Goal: Task Accomplishment & Management: Manage account settings

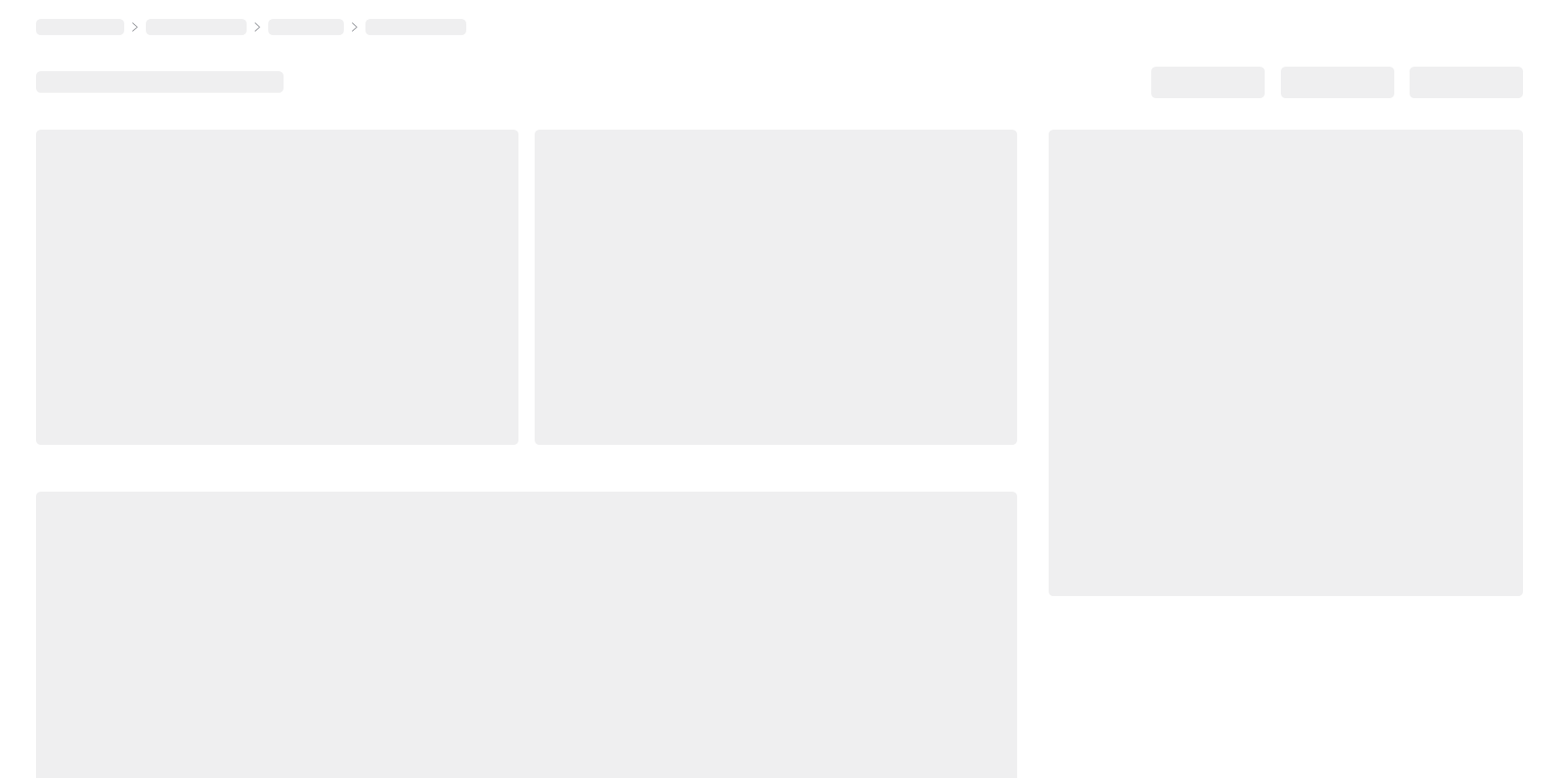
click at [784, 55] on div at bounding box center [780, 410] width 1487 height 784
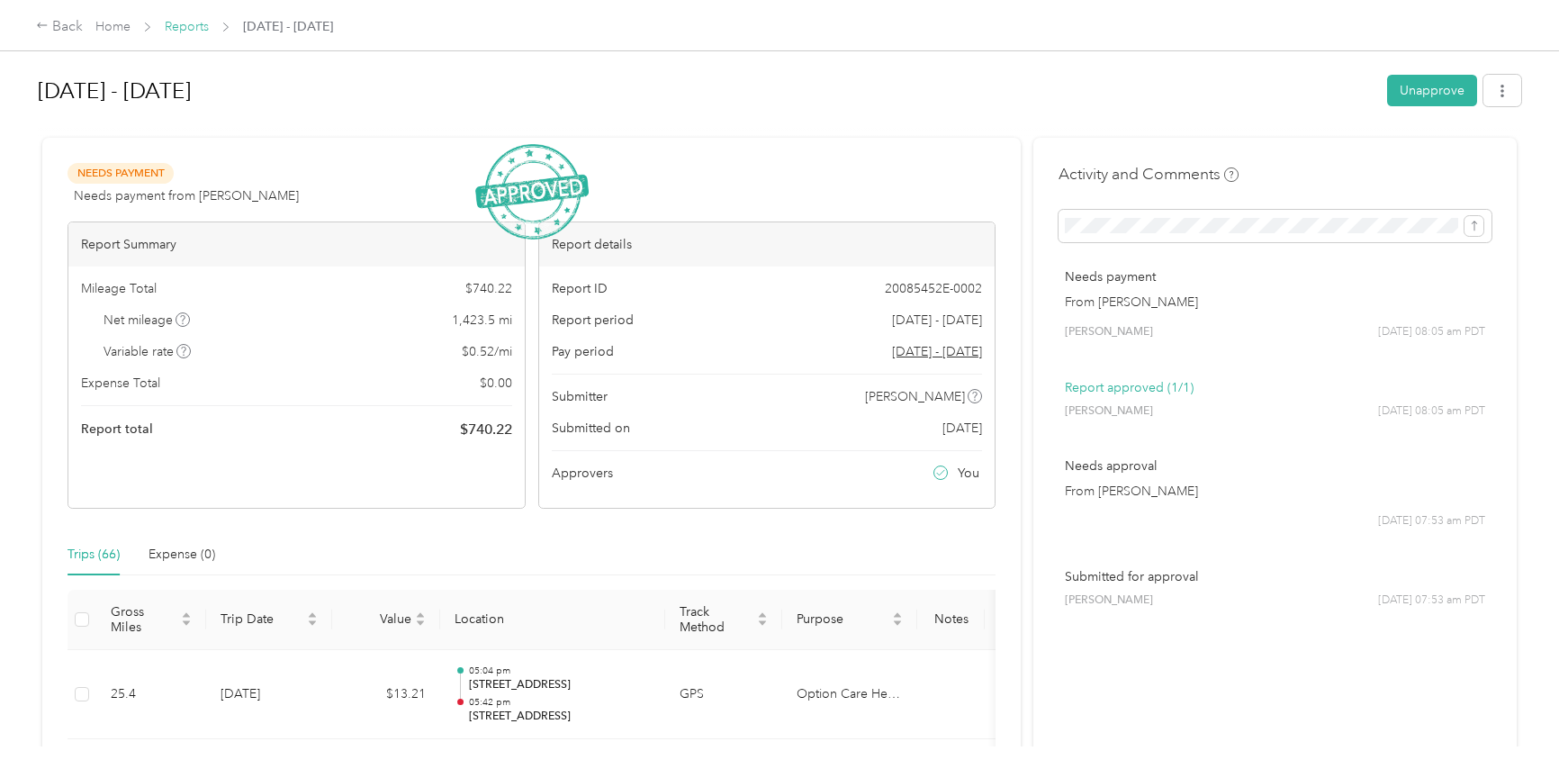
click at [197, 29] on link "Reports" at bounding box center [187, 26] width 45 height 15
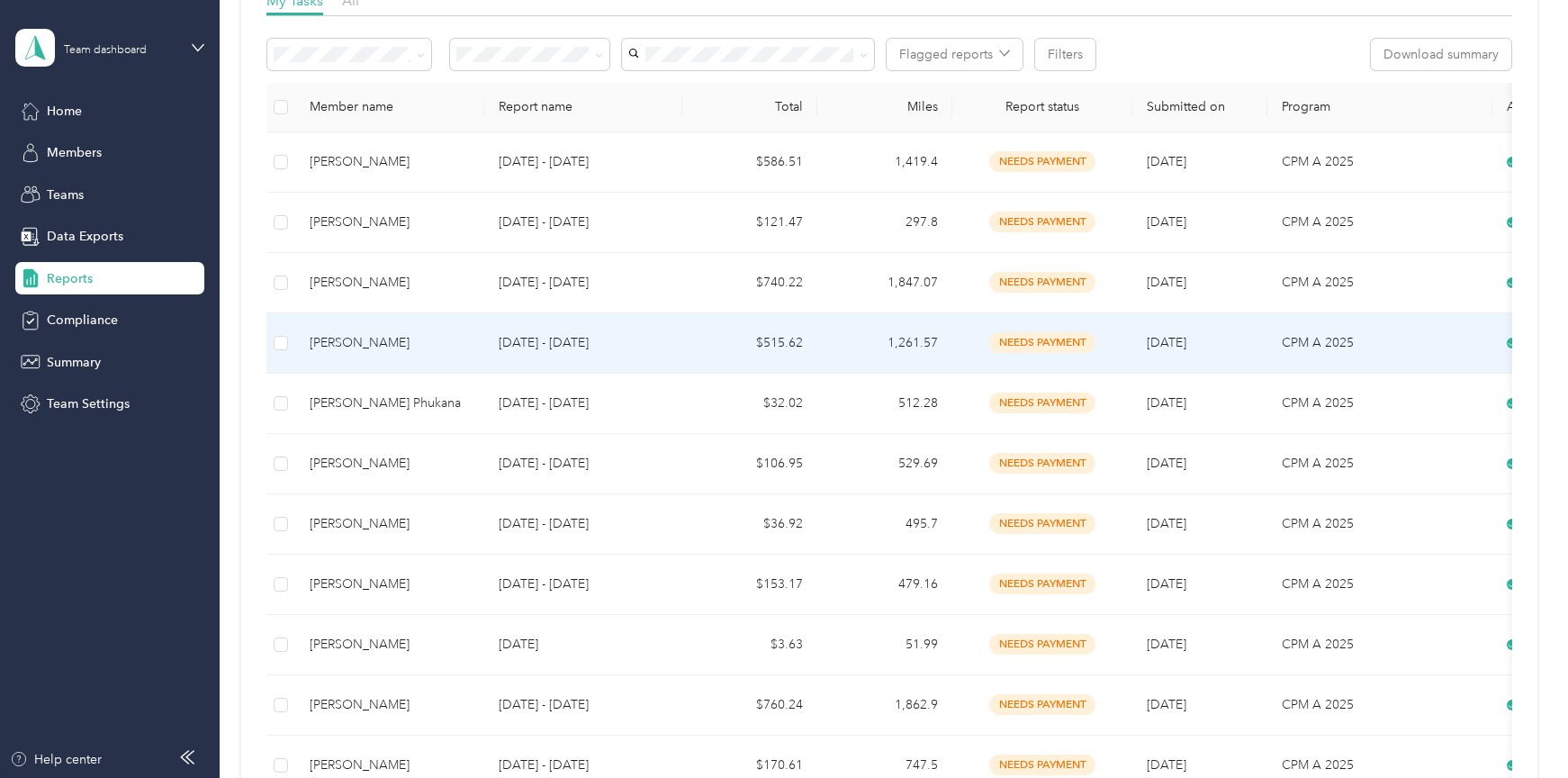
scroll to position [360, 0]
